Goal: Find specific page/section: Find specific page/section

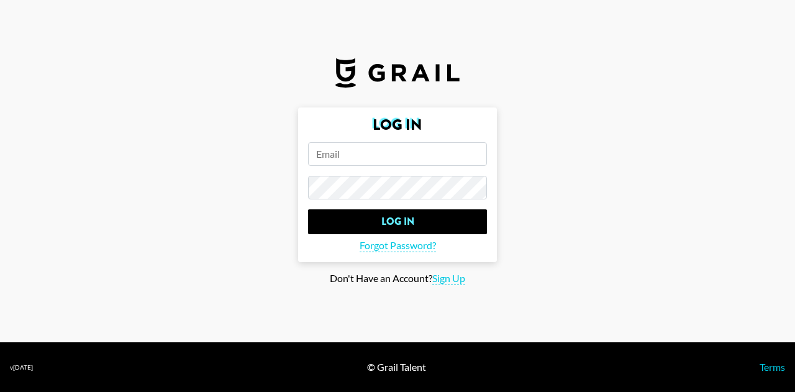
click at [340, 130] on h2 "Log In" at bounding box center [397, 124] width 179 height 15
click at [336, 159] on input "email" at bounding box center [397, 154] width 179 height 24
type input "[PERSON_NAME][EMAIL_ADDRESS][DOMAIN_NAME]"
click at [308, 209] on input "Log In" at bounding box center [397, 221] width 179 height 25
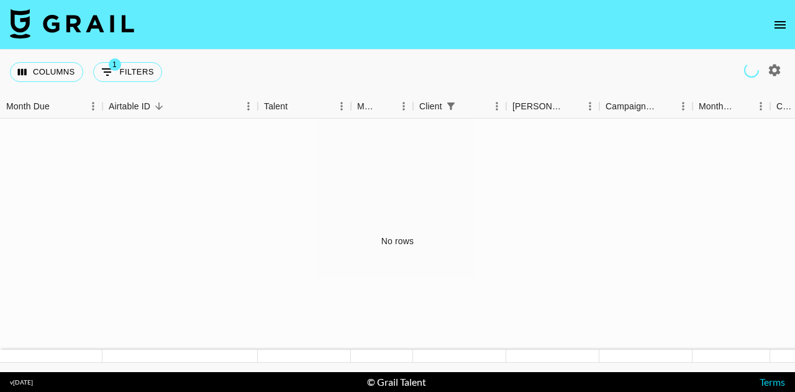
click at [784, 29] on icon "open drawer" at bounding box center [779, 24] width 15 height 15
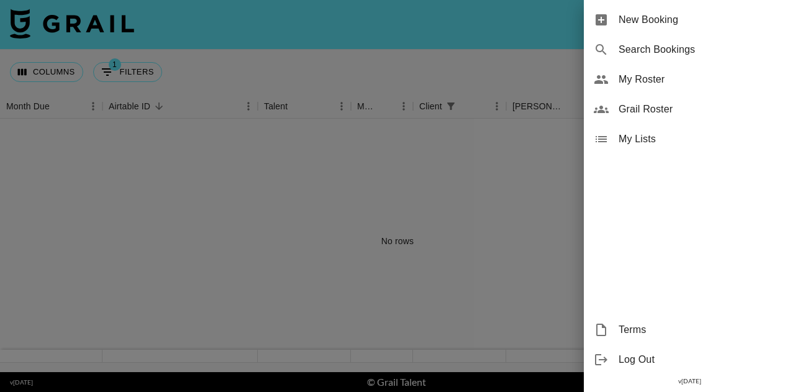
click at [670, 96] on div "Grail Roster" at bounding box center [689, 109] width 211 height 30
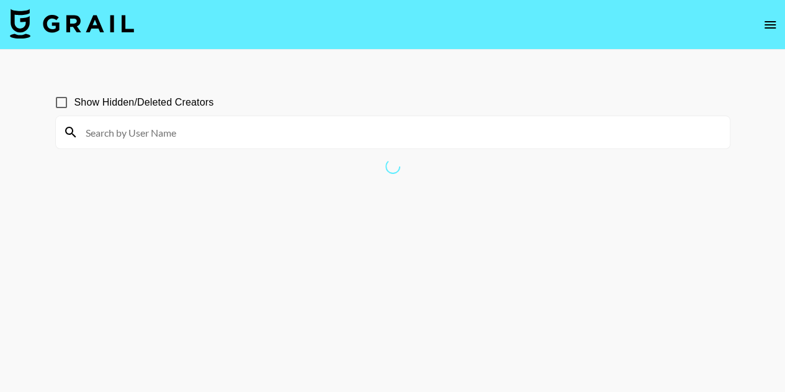
click at [175, 127] on input at bounding box center [400, 132] width 644 height 20
click at [249, 125] on input at bounding box center [400, 132] width 644 height 20
click at [246, 130] on input at bounding box center [400, 132] width 644 height 20
paste input "anastasiia_boh___"
type input "anastasiia_boh___"
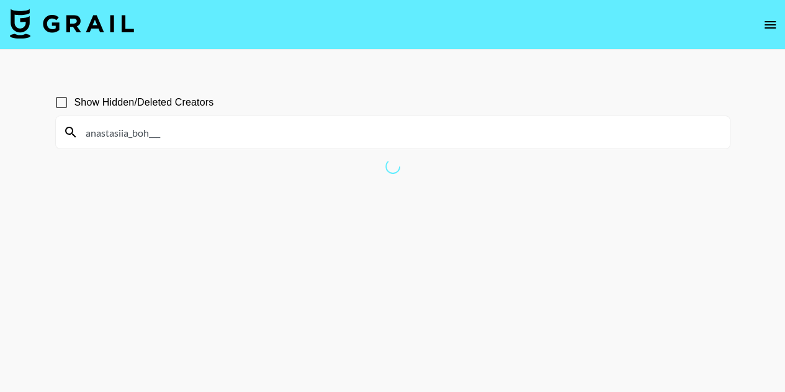
click at [187, 106] on span "Show Hidden/Deleted Creators" at bounding box center [145, 102] width 140 height 15
click at [75, 106] on input "Show Hidden/Deleted Creators" at bounding box center [61, 102] width 26 height 26
click at [187, 104] on span "Show Hidden/Deleted Creators" at bounding box center [145, 102] width 140 height 15
click at [75, 104] on input "Show Hidden/Deleted Creators" at bounding box center [61, 102] width 26 height 26
click at [63, 100] on input "Show Hidden/Deleted Creators" at bounding box center [61, 102] width 26 height 26
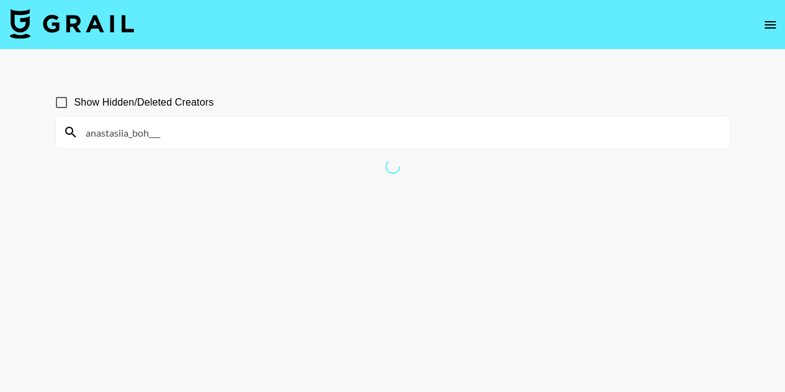
checkbox input "true"
click at [237, 119] on div "anastasiia_boh___" at bounding box center [393, 132] width 674 height 32
click at [230, 141] on input "anastasiia_boh___" at bounding box center [400, 132] width 644 height 20
drag, startPoint x: 203, startPoint y: 79, endPoint x: 197, endPoint y: 89, distance: 11.4
click at [202, 79] on section "Show Hidden/Deleted Creators anastasiia_boh___" at bounding box center [392, 114] width 675 height 70
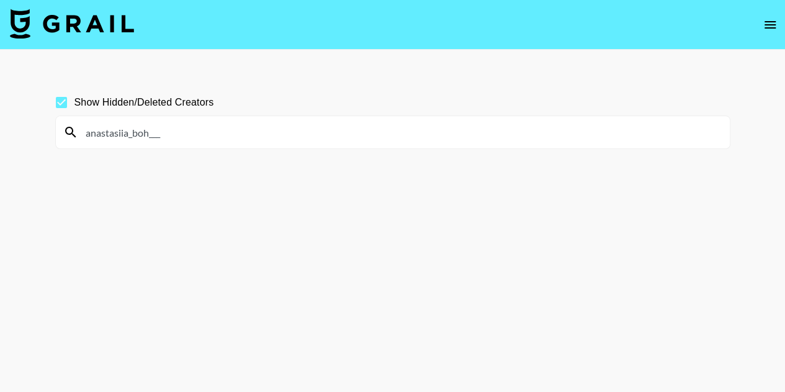
drag, startPoint x: 70, startPoint y: 136, endPoint x: 46, endPoint y: 132, distance: 23.9
click at [45, 135] on div "Show Hidden/Deleted Creators anastasiia_boh___" at bounding box center [392, 225] width 695 height 292
paste input "[URL][DOMAIN_NAME]"
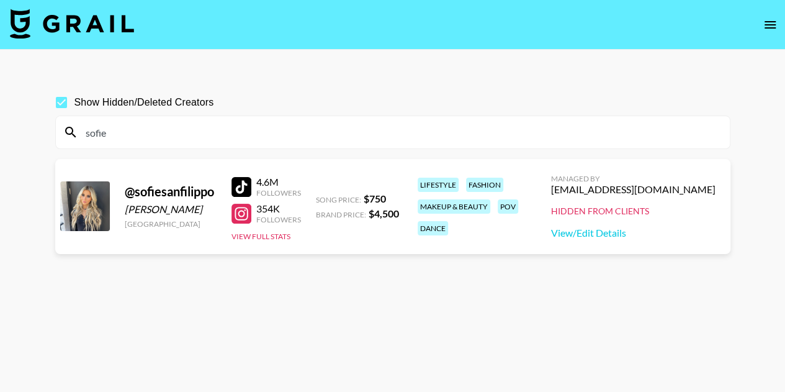
click at [0, 135] on main "Show Hidden/Deleted Creators sofie @ sofiesanfilippo [PERSON_NAME] [GEOGRAPHIC_…" at bounding box center [392, 226] width 785 height 352
drag, startPoint x: 149, startPoint y: 125, endPoint x: 0, endPoint y: 130, distance: 149.1
click at [0, 130] on main "Show Hidden/Deleted Creators sofie @ sofiesanfilippo [PERSON_NAME] [GEOGRAPHIC_…" at bounding box center [392, 226] width 785 height 352
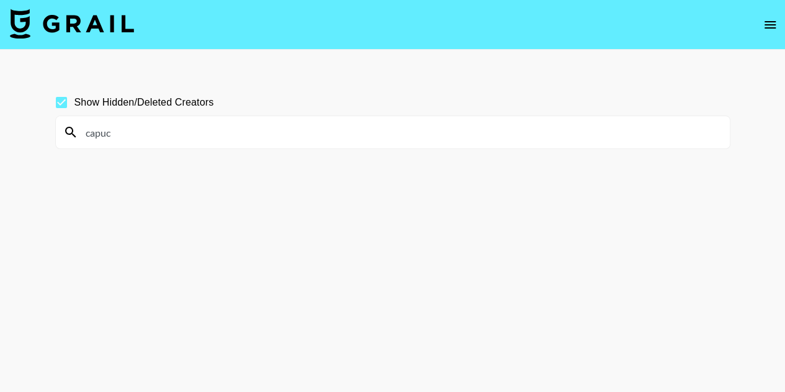
click at [180, 125] on input "capuc" at bounding box center [400, 132] width 644 height 20
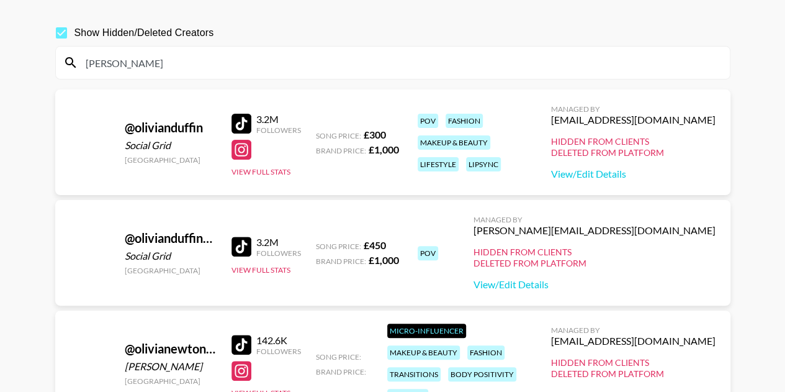
scroll to position [60, 0]
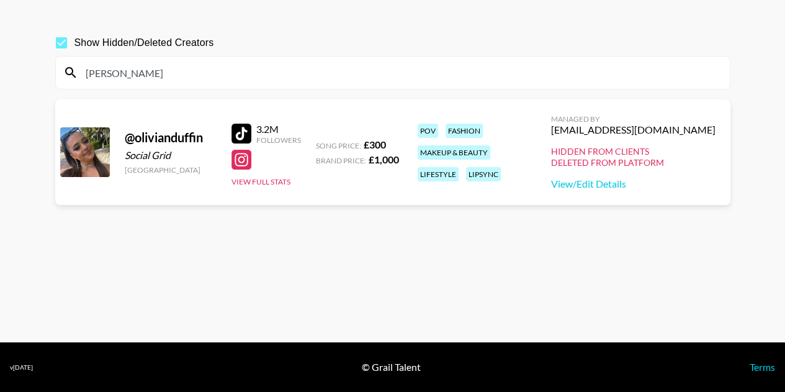
type input "[PERSON_NAME]"
